Goal: Task Accomplishment & Management: Complete application form

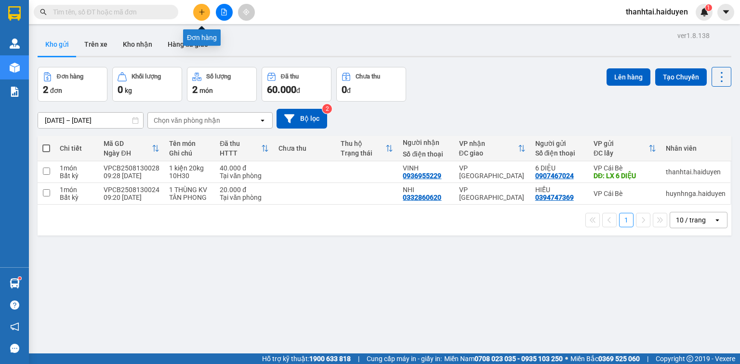
click at [199, 12] on icon "plus" at bounding box center [201, 12] width 7 height 7
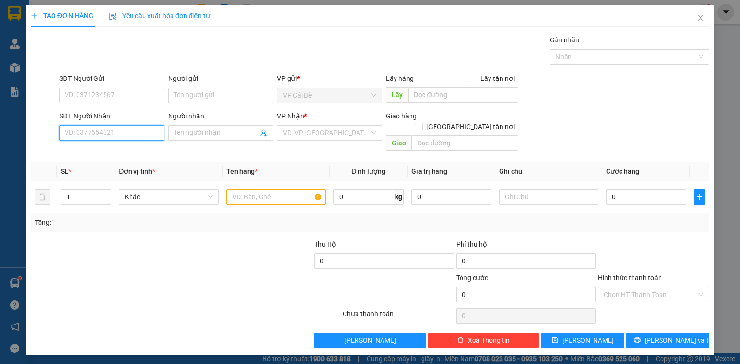
click at [116, 133] on input "SĐT Người Nhận" at bounding box center [111, 132] width 105 height 15
click at [119, 148] on div "0366623617 - BẢO" at bounding box center [111, 151] width 93 height 11
type input "0366623617"
type input "BẢO"
type input "20.000"
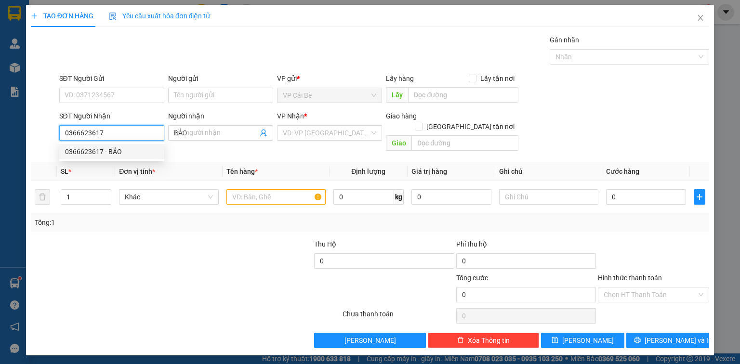
type input "20.000"
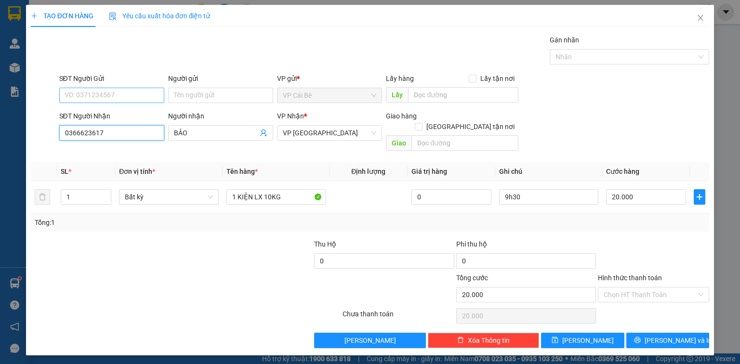
type input "0366623617"
click at [123, 89] on input "SĐT Người Gửi" at bounding box center [111, 95] width 105 height 15
click at [121, 114] on div "0916893079" at bounding box center [111, 114] width 93 height 11
type input "0916893079"
type input "BÀ TỒN"
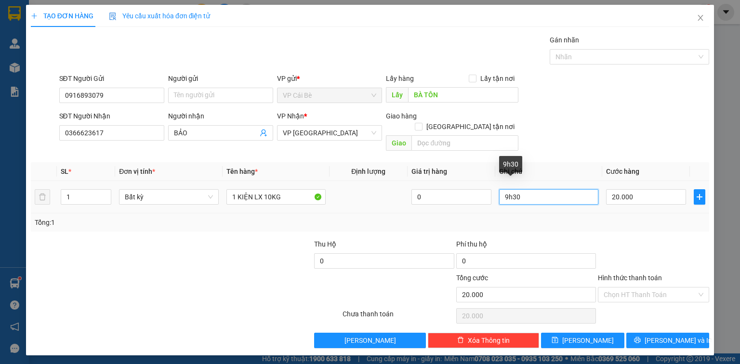
click at [509, 189] on input "9h30" at bounding box center [548, 196] width 99 height 15
type input "13h30"
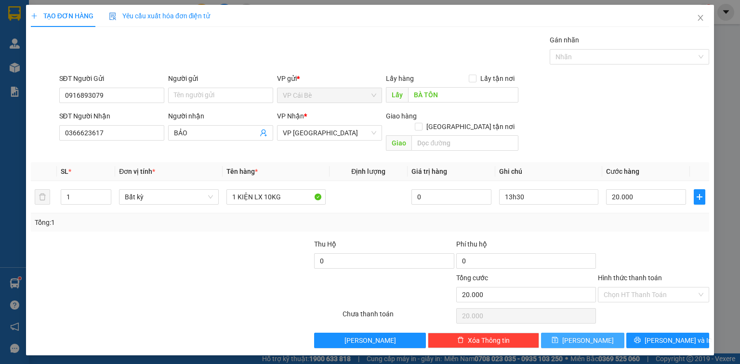
click at [587, 335] on span "[PERSON_NAME]" at bounding box center [588, 340] width 52 height 11
type input "0"
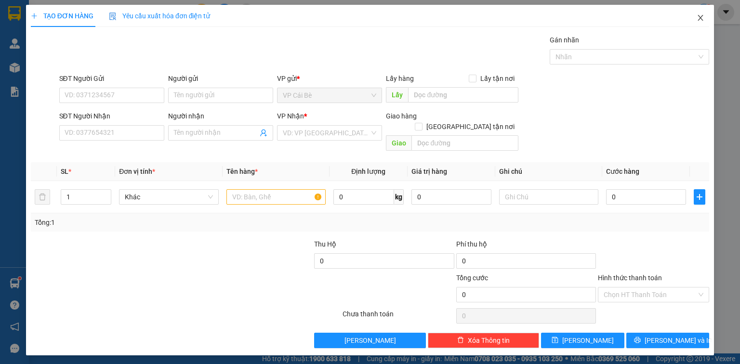
click at [704, 17] on span "Close" at bounding box center [700, 18] width 27 height 27
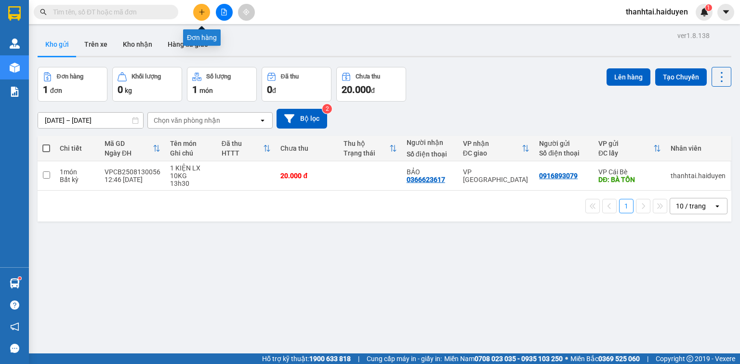
click at [202, 12] on icon "plus" at bounding box center [201, 12] width 7 height 7
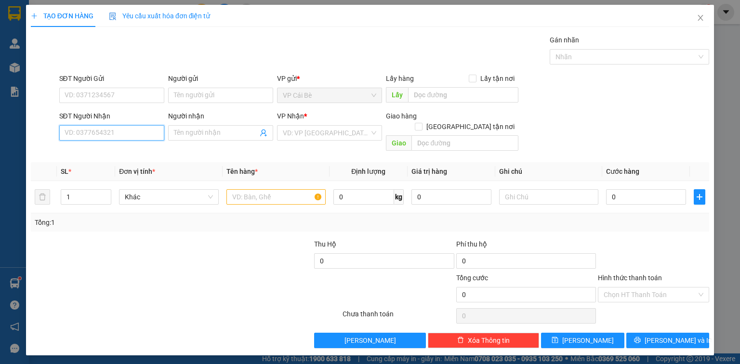
click at [112, 129] on input "SĐT Người Nhận" at bounding box center [111, 132] width 105 height 15
type input "0909626676"
click at [109, 151] on div "0909626676" at bounding box center [111, 151] width 93 height 11
type input "20.000"
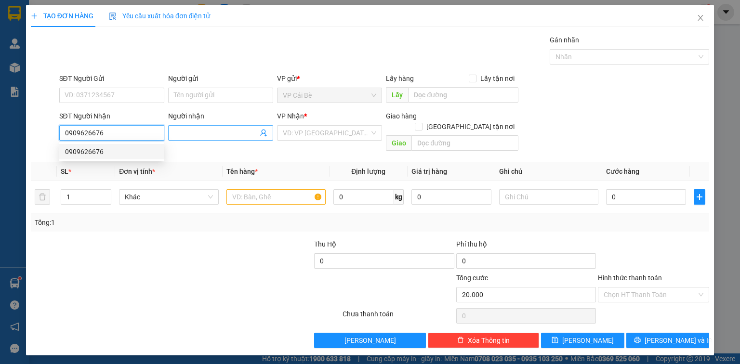
type input "20.000"
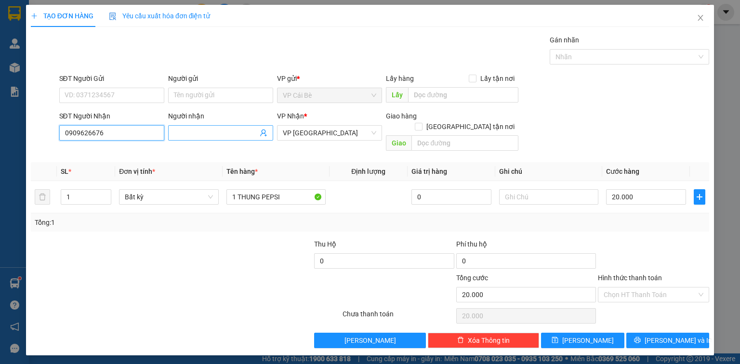
type input "0909626676"
click at [186, 128] on input "Người nhận" at bounding box center [216, 133] width 84 height 11
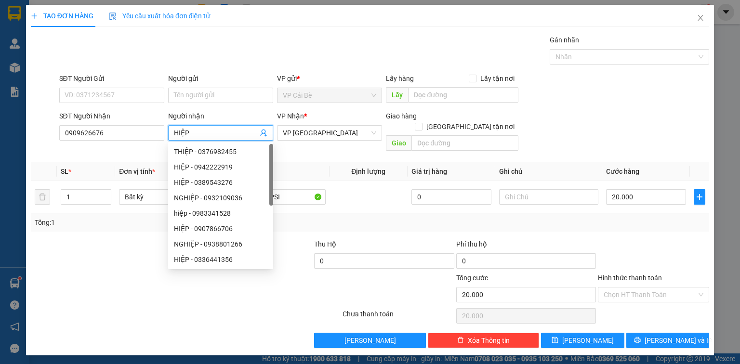
type input "HIỆP"
click at [88, 103] on div "SĐT Người Gửi VD: 0371234567" at bounding box center [111, 90] width 105 height 34
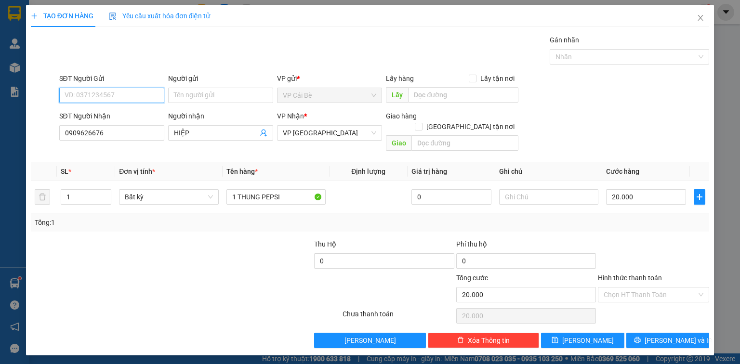
click at [108, 95] on input "SĐT Người Gửi" at bounding box center [111, 95] width 105 height 15
click at [119, 114] on div "0903684893" at bounding box center [111, 114] width 93 height 11
type input "0903684893"
click at [110, 240] on div at bounding box center [101, 256] width 142 height 34
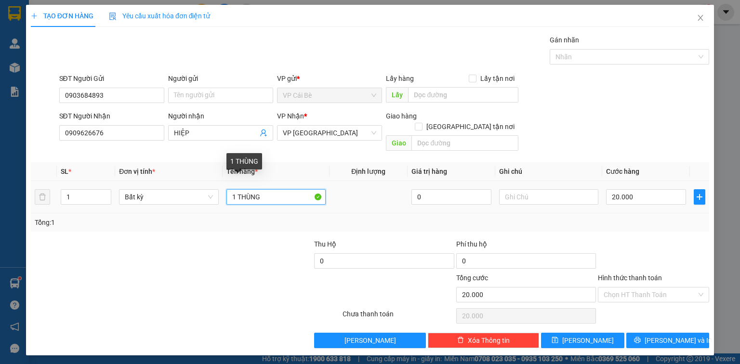
click at [274, 189] on input "1 THÙNG" at bounding box center [275, 196] width 99 height 15
type input "1 HS"
click at [640, 239] on div at bounding box center [653, 256] width 113 height 34
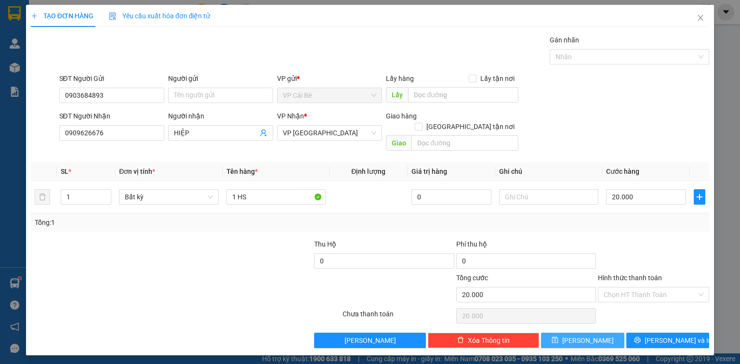
click at [599, 333] on button "[PERSON_NAME]" at bounding box center [582, 340] width 83 height 15
type input "0"
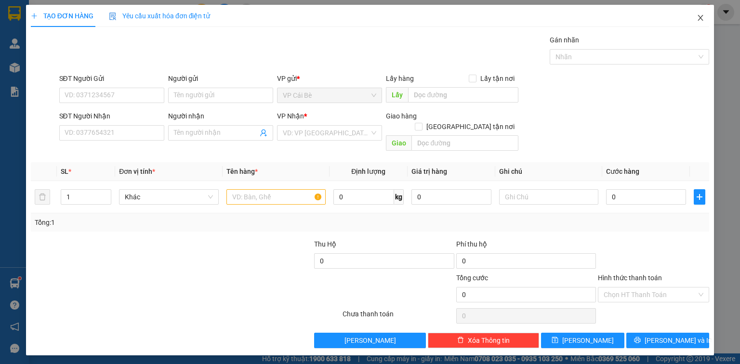
click at [701, 15] on icon "close" at bounding box center [700, 18] width 8 height 8
